Goal: Navigation & Orientation: Go to known website

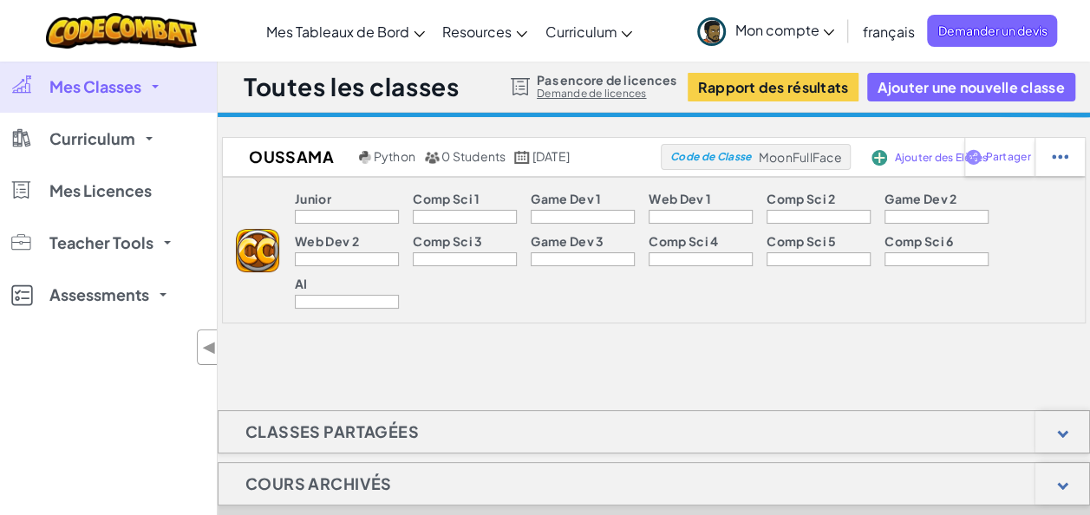
scroll to position [696, 0]
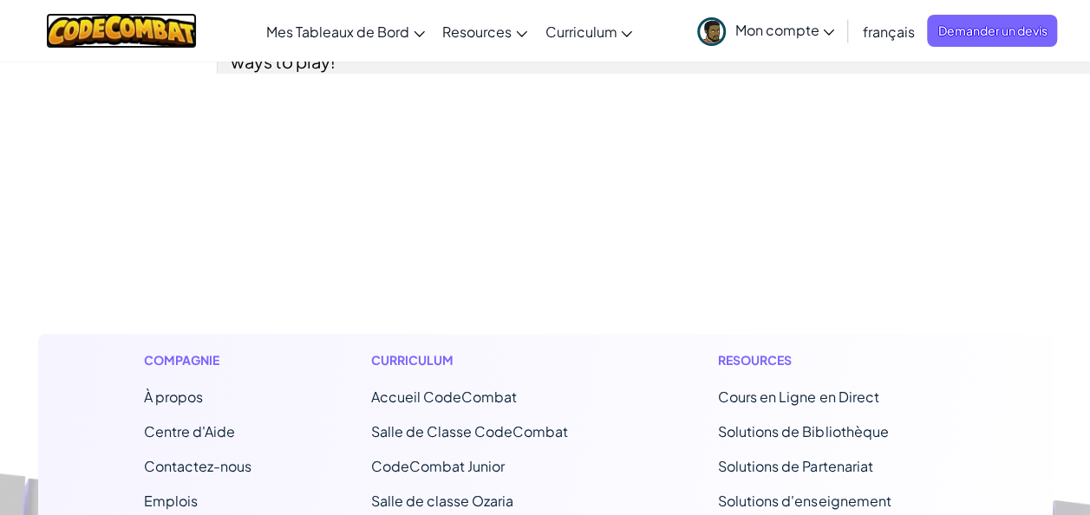
click at [77, 33] on img at bounding box center [122, 31] width 152 height 36
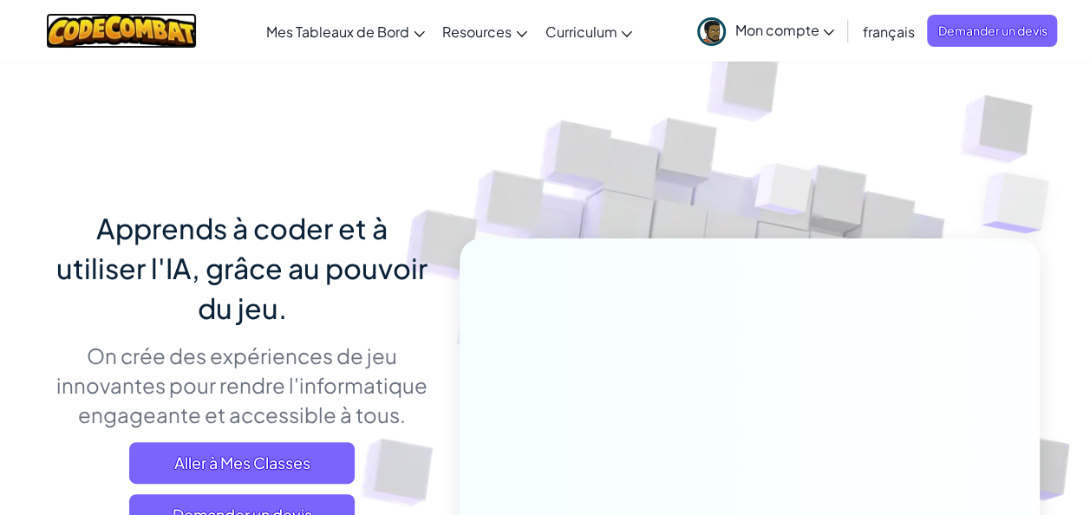
click at [77, 33] on img at bounding box center [122, 31] width 152 height 36
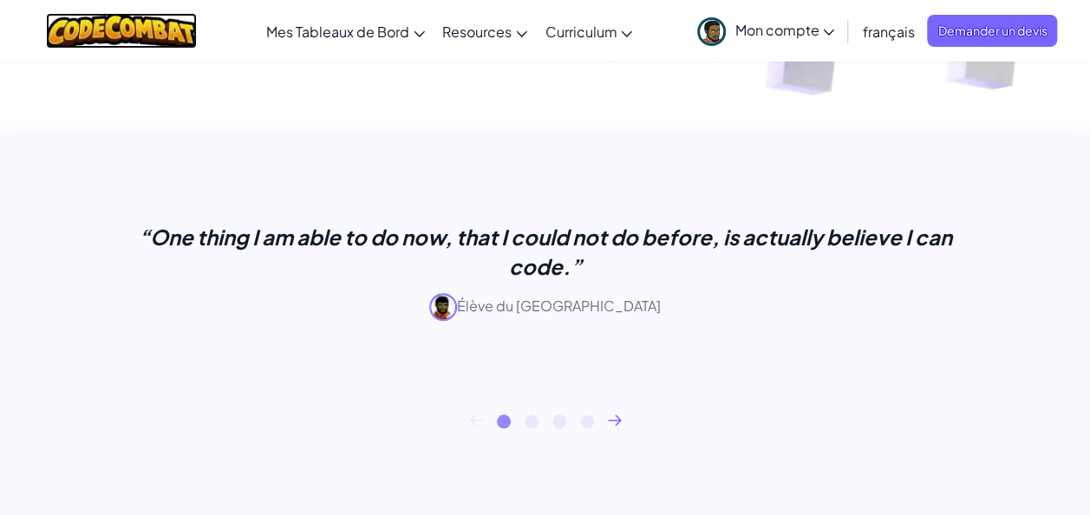
scroll to position [600, 0]
